Goal: Task Accomplishment & Management: Complete application form

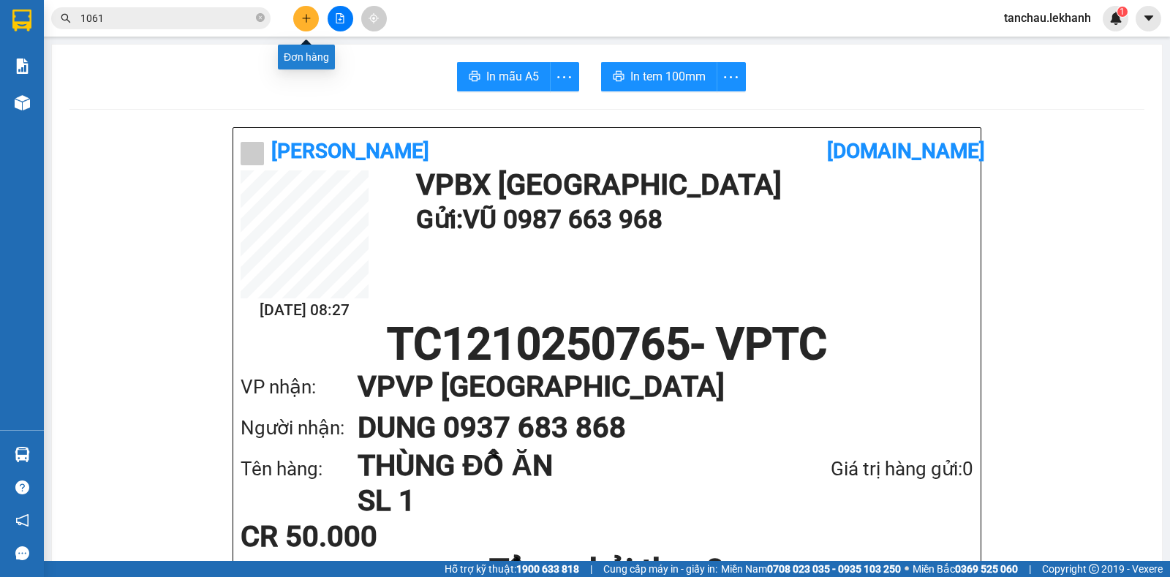
click at [305, 25] on button at bounding box center [306, 19] width 26 height 26
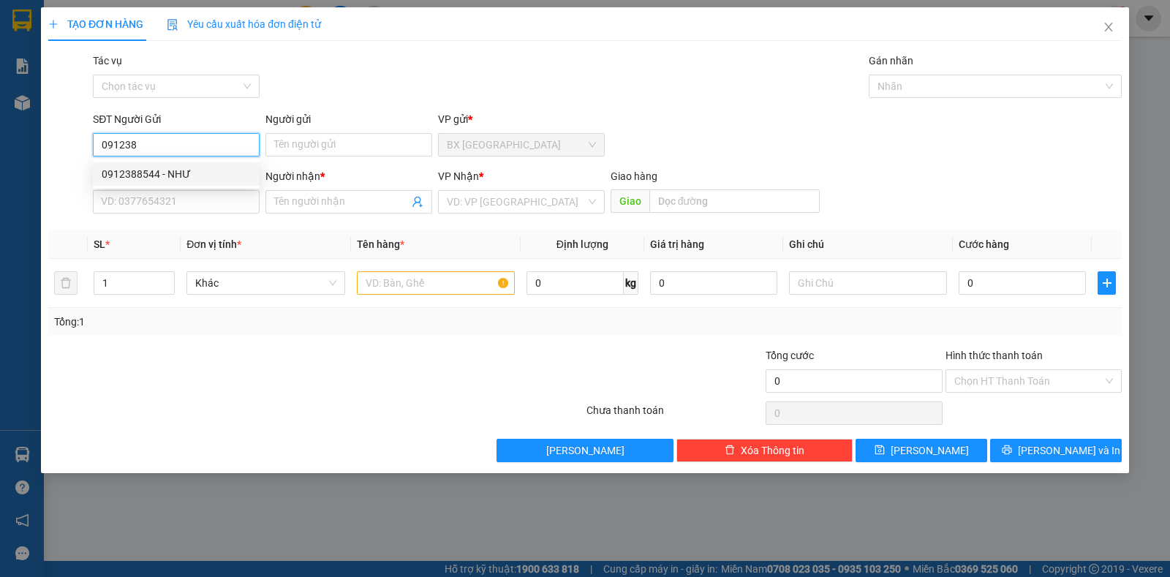
drag, startPoint x: 129, startPoint y: 180, endPoint x: 137, endPoint y: 178, distance: 8.3
click at [132, 180] on div "0912388544 - NHƯ" at bounding box center [176, 174] width 149 height 16
type input "0912388544"
type input "NHƯ"
type input "0932119836"
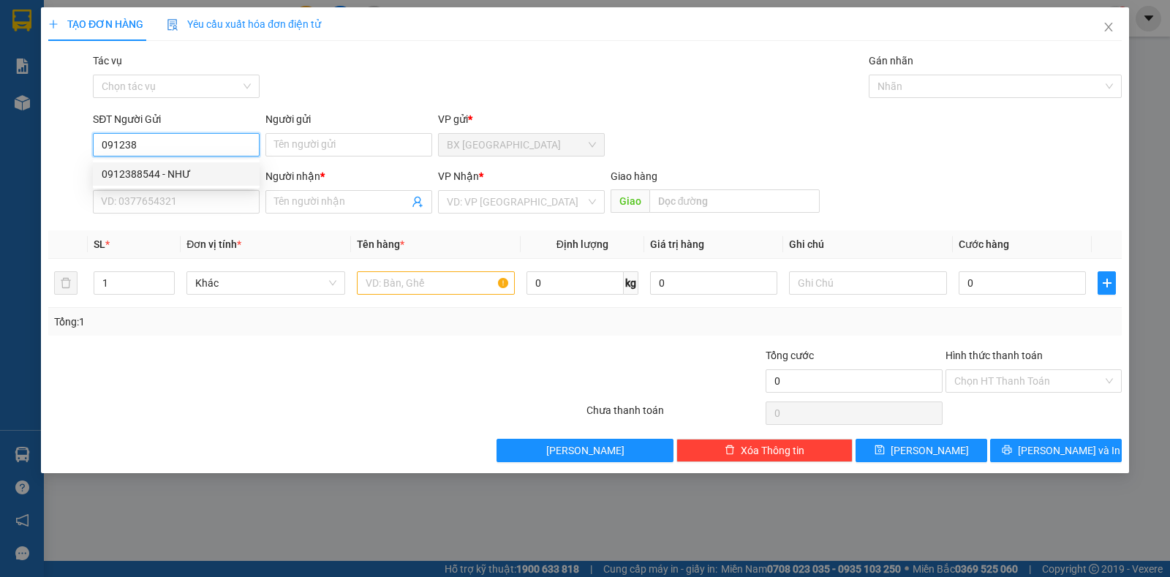
type input "BÁ KHIÊM"
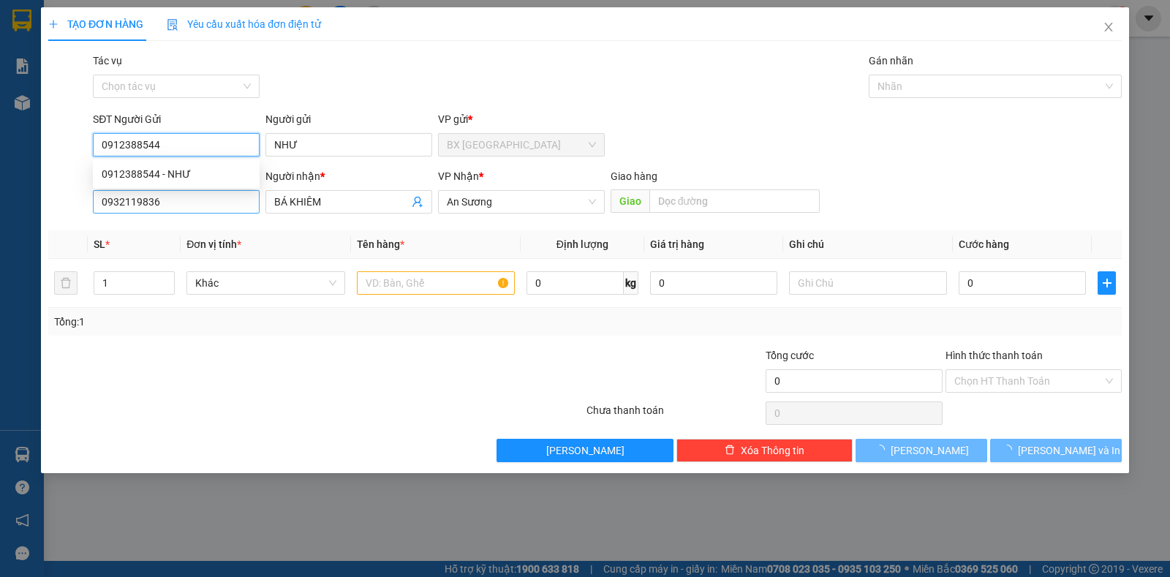
type input "50.000"
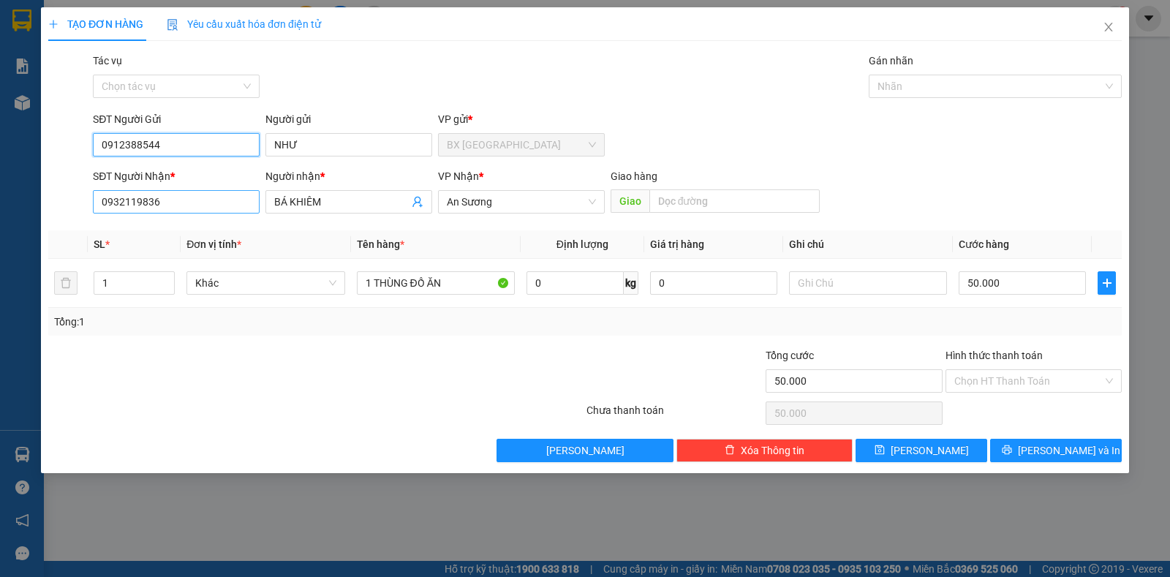
type input "0912388544"
click at [205, 205] on input "0932119836" at bounding box center [176, 201] width 167 height 23
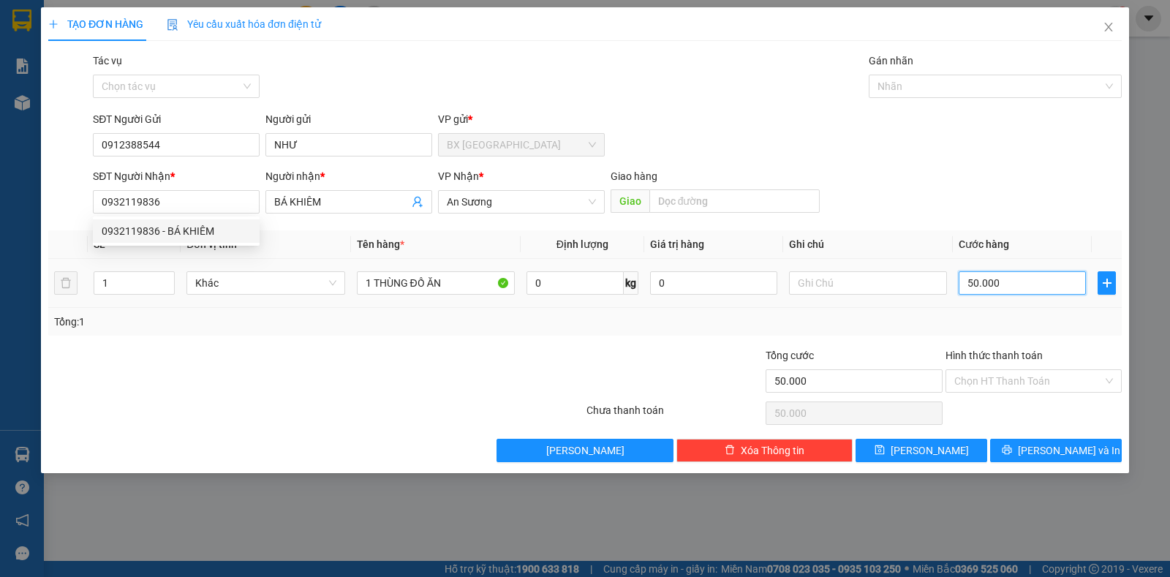
click at [992, 281] on input "50.000" at bounding box center [1022, 282] width 127 height 23
type input "4"
type input "40"
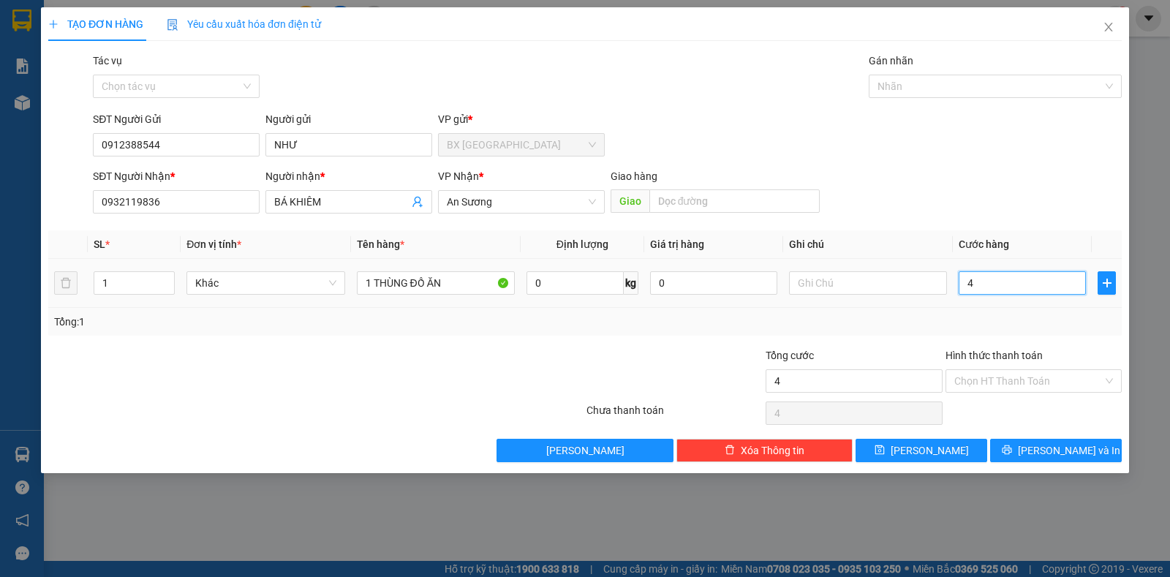
type input "40"
type input "40.000"
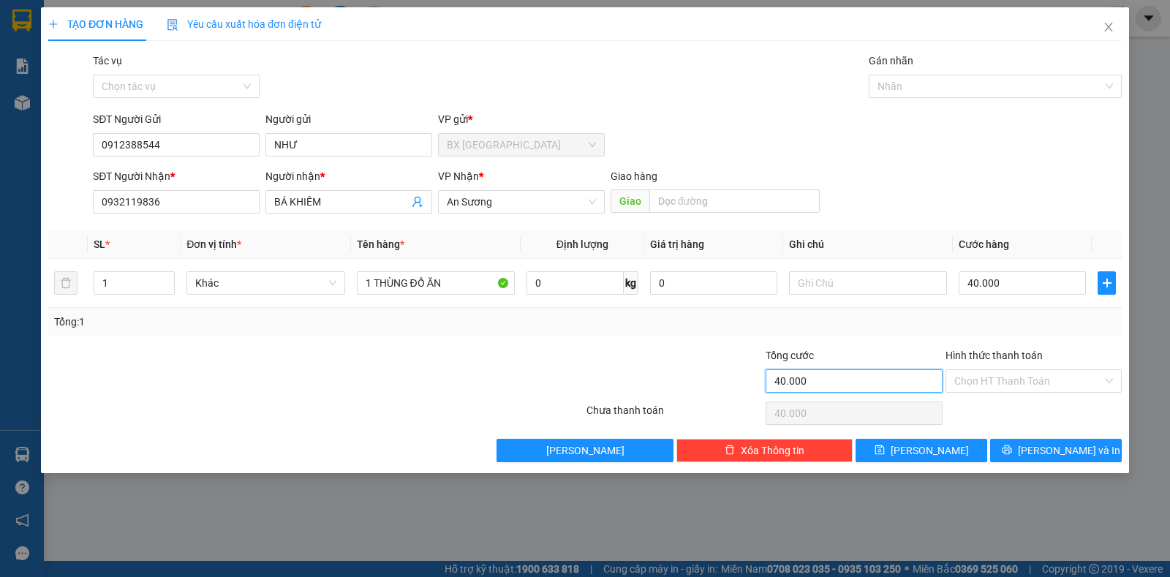
click at [866, 382] on input "40.000" at bounding box center [854, 380] width 176 height 23
click at [1022, 380] on input "Hình thức thanh toán" at bounding box center [1028, 381] width 148 height 22
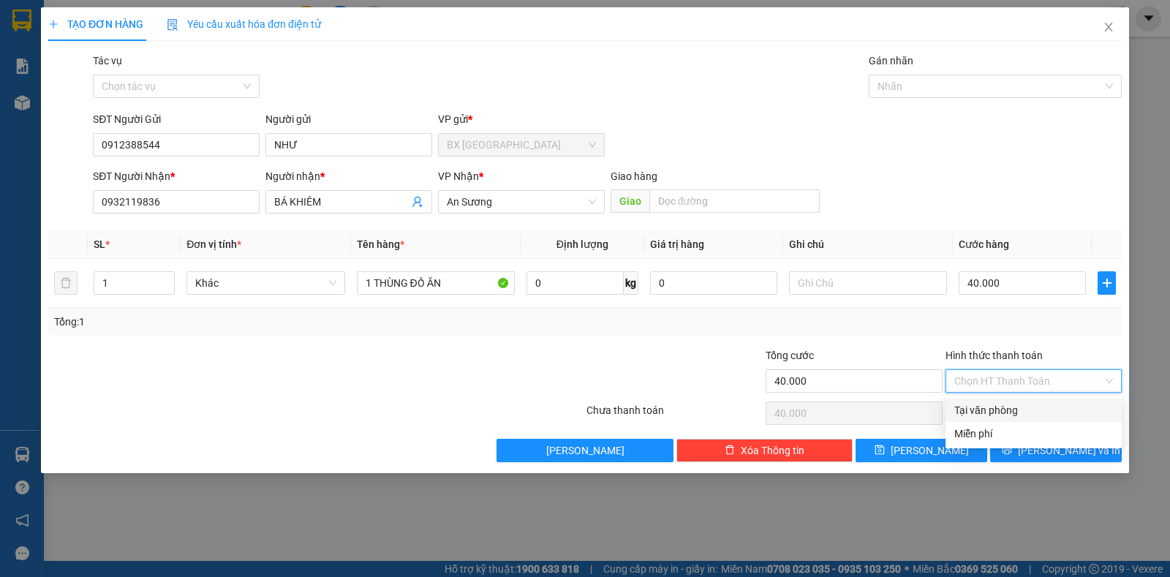
click at [1003, 407] on div "Tại văn phòng" at bounding box center [1033, 410] width 159 height 16
type input "0"
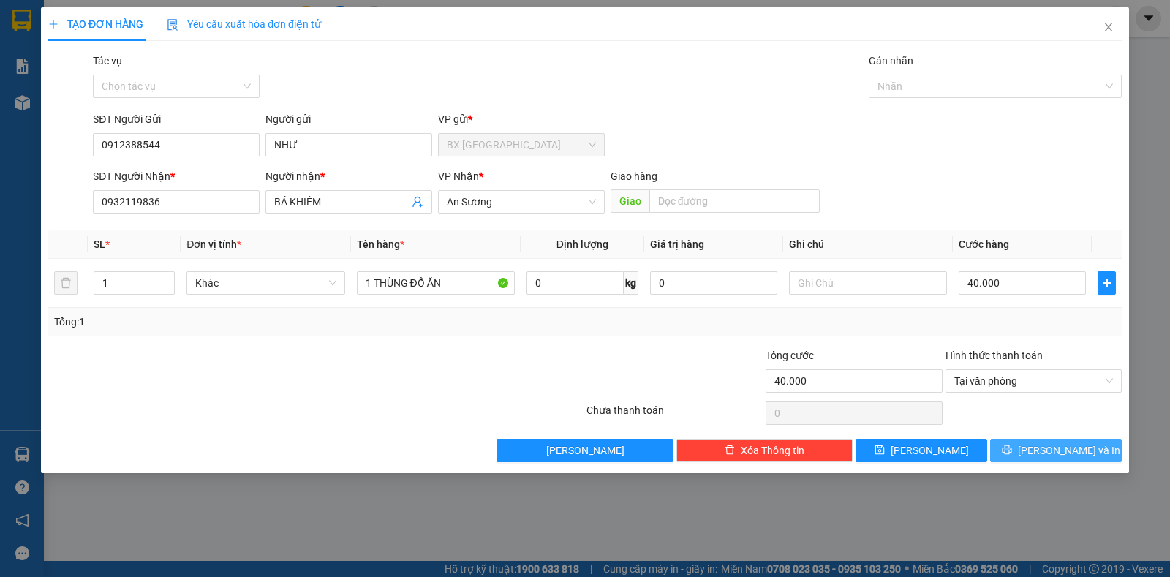
click at [1012, 453] on icon "printer" at bounding box center [1007, 450] width 10 height 10
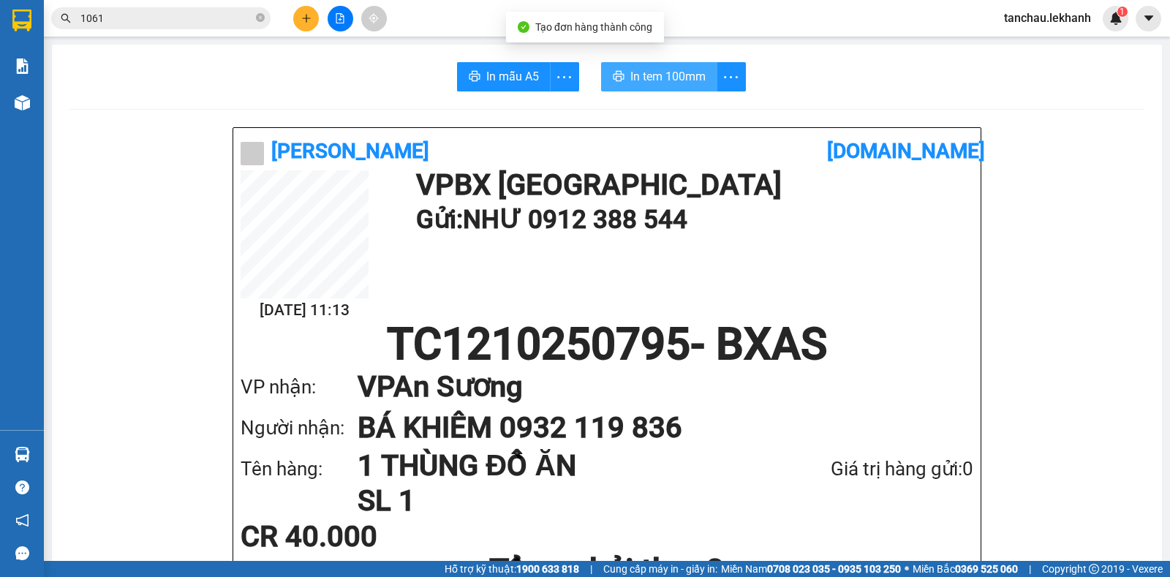
click at [646, 72] on span "In tem 100mm" at bounding box center [667, 76] width 75 height 18
